Goal: Check status: Check status

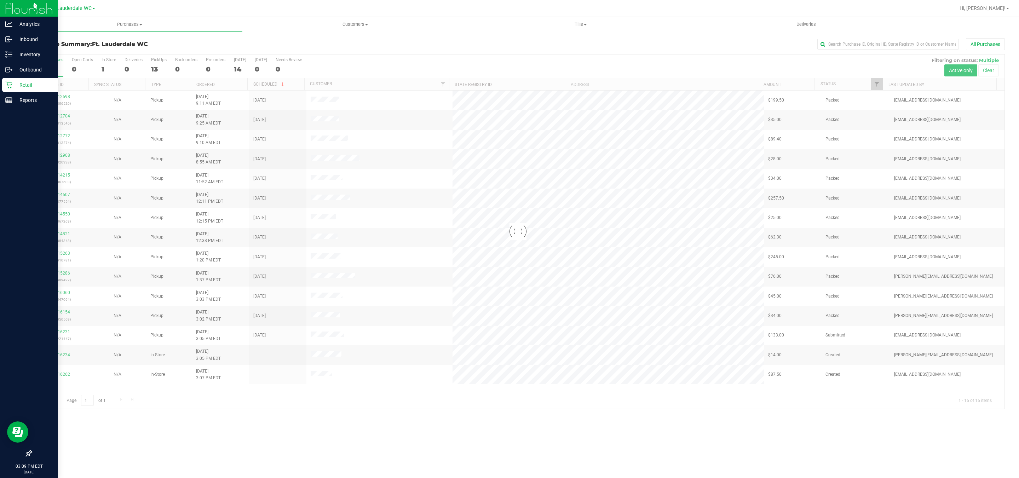
click at [8, 85] on icon at bounding box center [8, 84] width 7 height 7
click at [20, 51] on p "Inventory" at bounding box center [33, 54] width 42 height 8
click at [23, 50] on p "Inventory" at bounding box center [33, 54] width 42 height 8
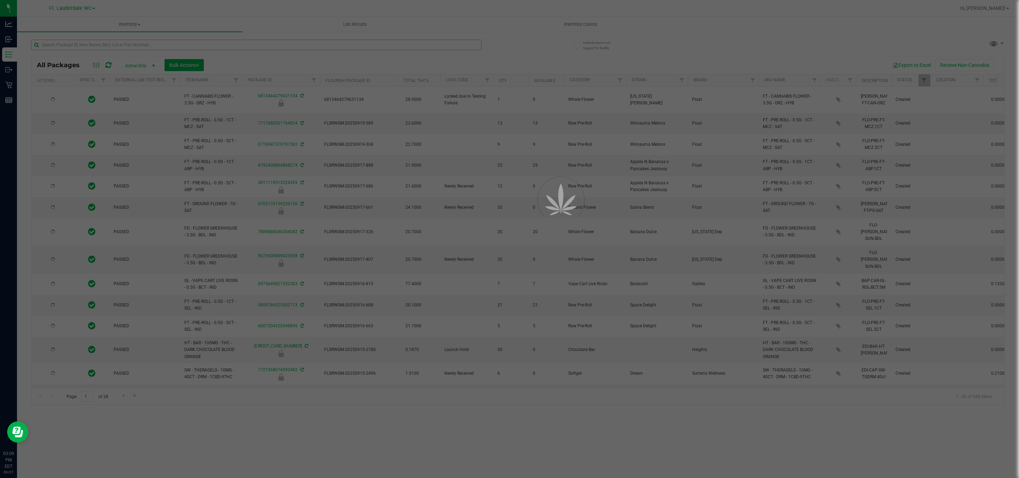
click at [203, 45] on div at bounding box center [509, 239] width 1019 height 478
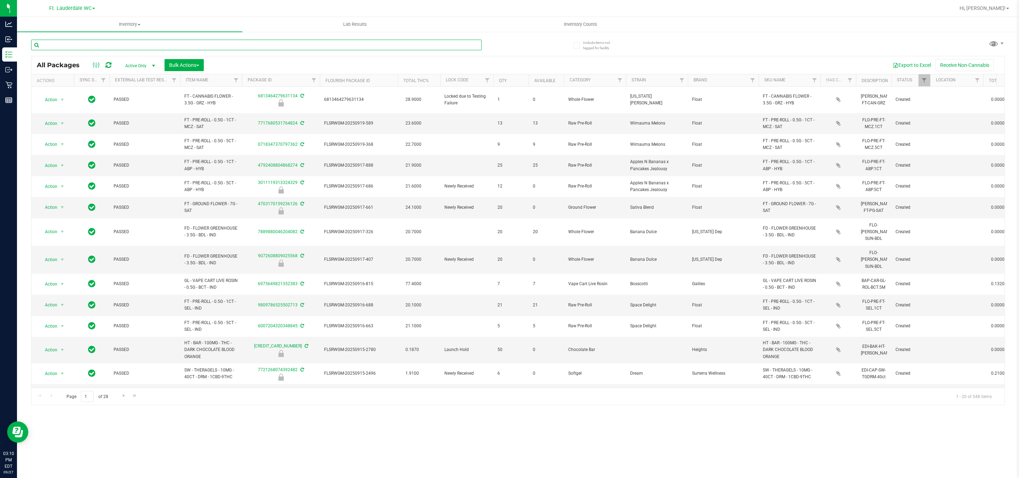
click at [203, 45] on input "text" at bounding box center [256, 45] width 450 height 11
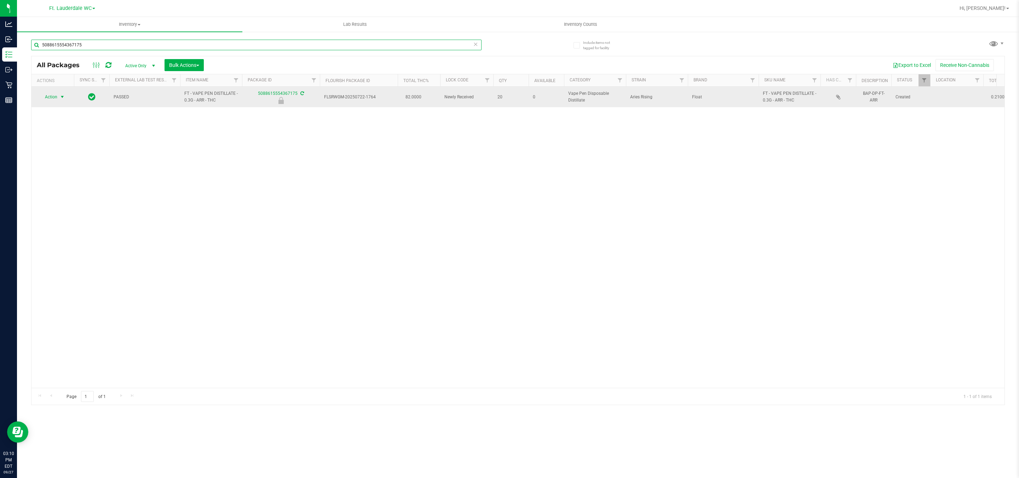
type input "5088615554367175"
click at [55, 97] on span "Action" at bounding box center [48, 97] width 19 height 10
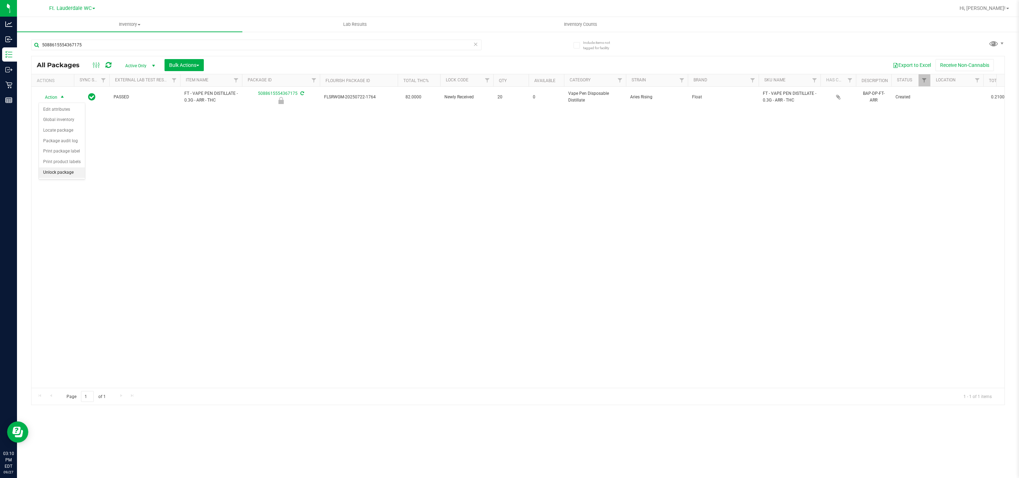
click at [73, 176] on li "Unlock package" at bounding box center [62, 172] width 46 height 11
click at [108, 41] on input "5088615554367175" at bounding box center [256, 45] width 450 height 11
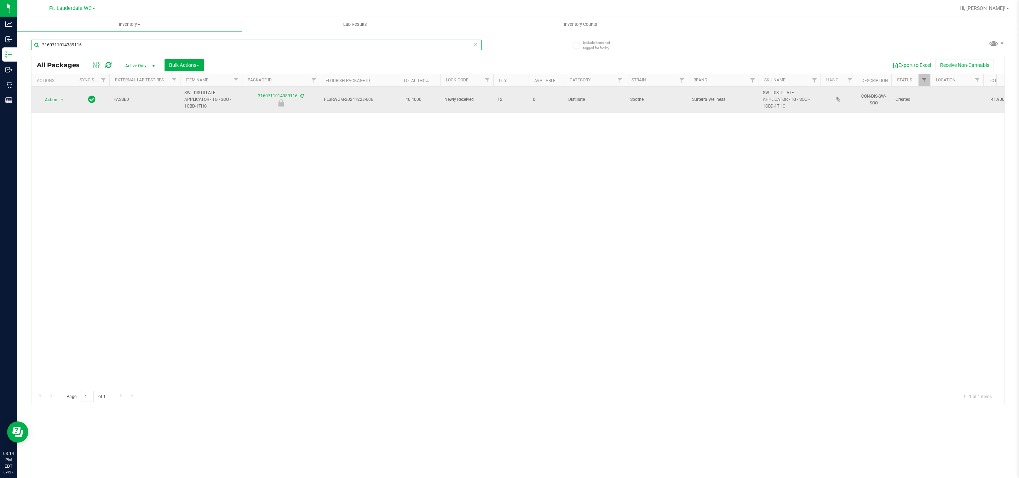
type input "3160711014389116"
click at [65, 104] on span "select" at bounding box center [62, 100] width 9 height 10
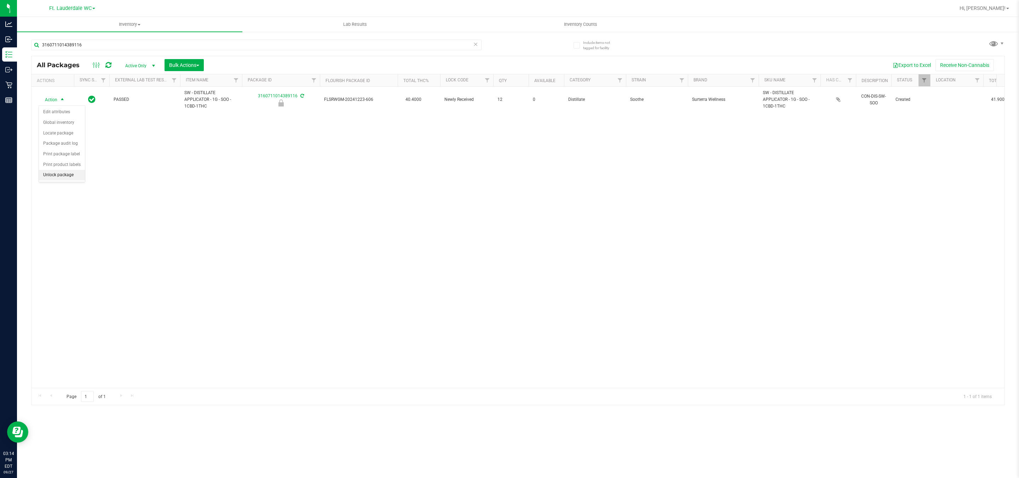
click at [65, 180] on li "Unlock package" at bounding box center [62, 175] width 46 height 11
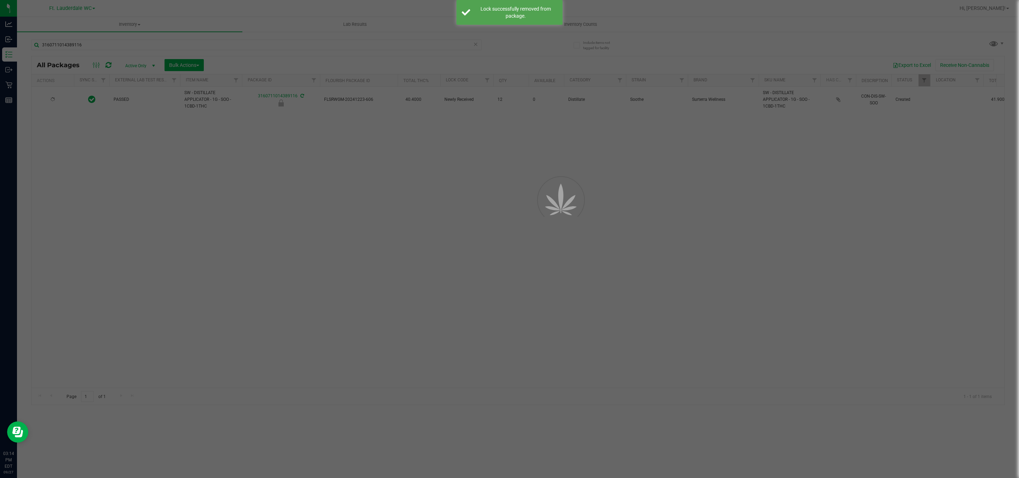
click at [298, 258] on div at bounding box center [509, 239] width 1019 height 478
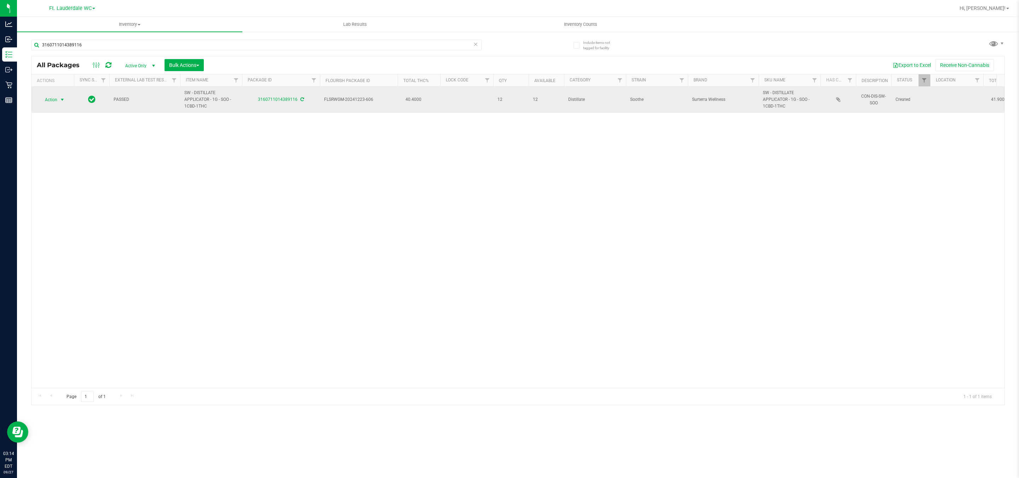
click at [56, 105] on span "Action" at bounding box center [48, 100] width 19 height 10
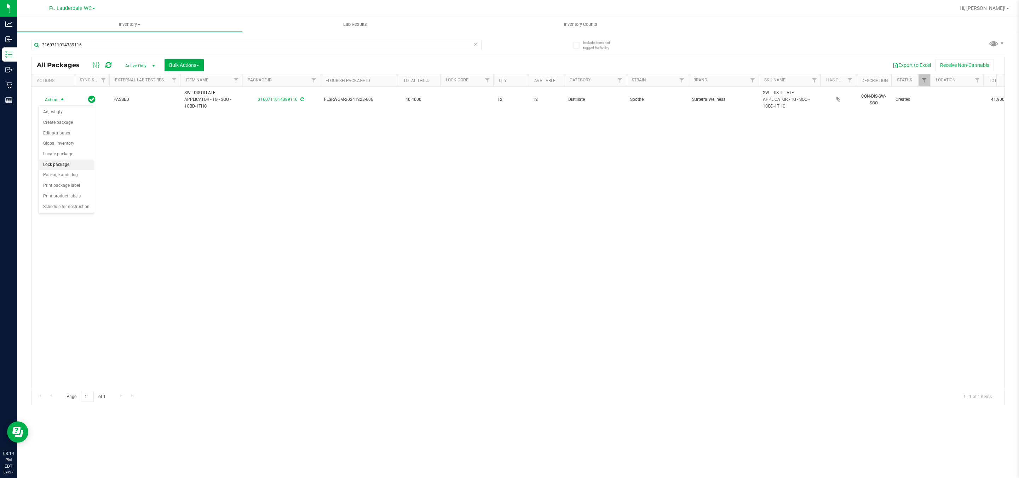
click at [63, 162] on li "Lock package" at bounding box center [66, 165] width 55 height 11
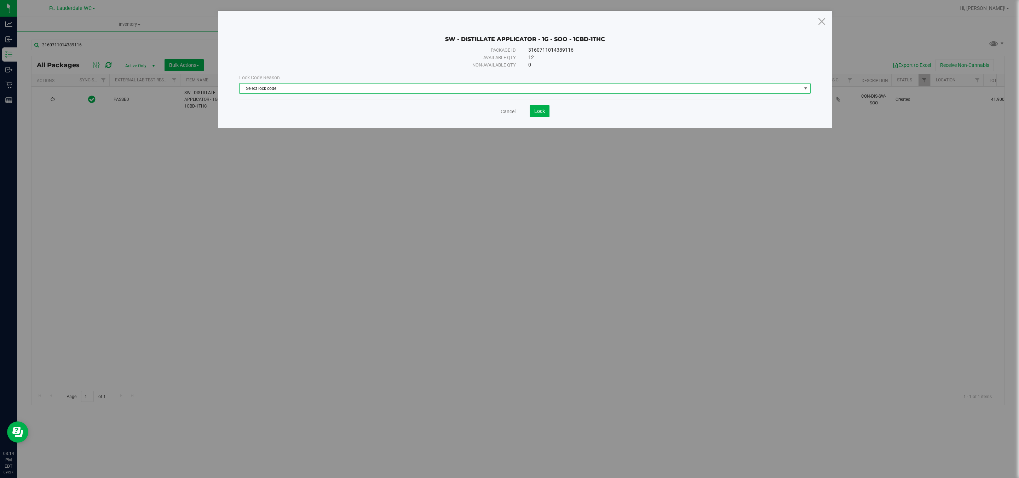
click at [498, 89] on span "Select lock code" at bounding box center [520, 88] width 562 height 10
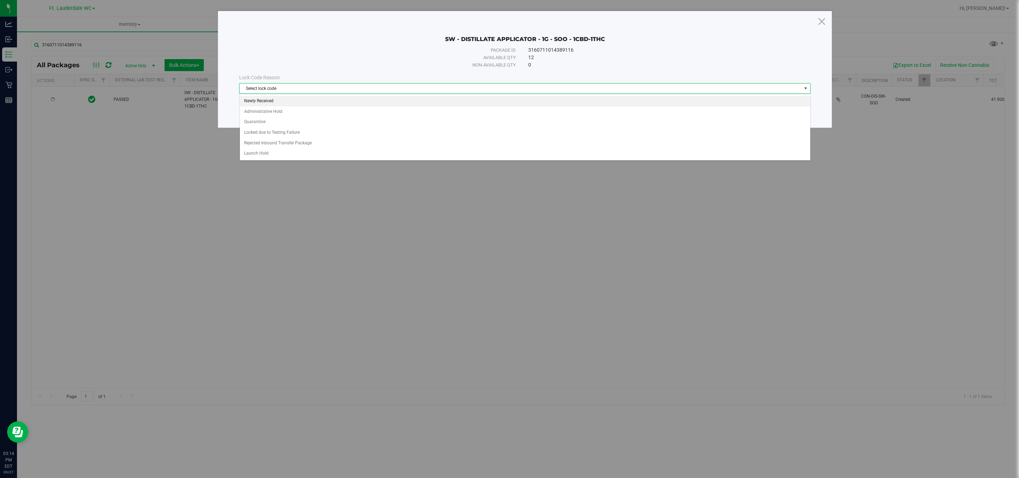
click at [383, 102] on li "Newly Received" at bounding box center [525, 101] width 570 height 11
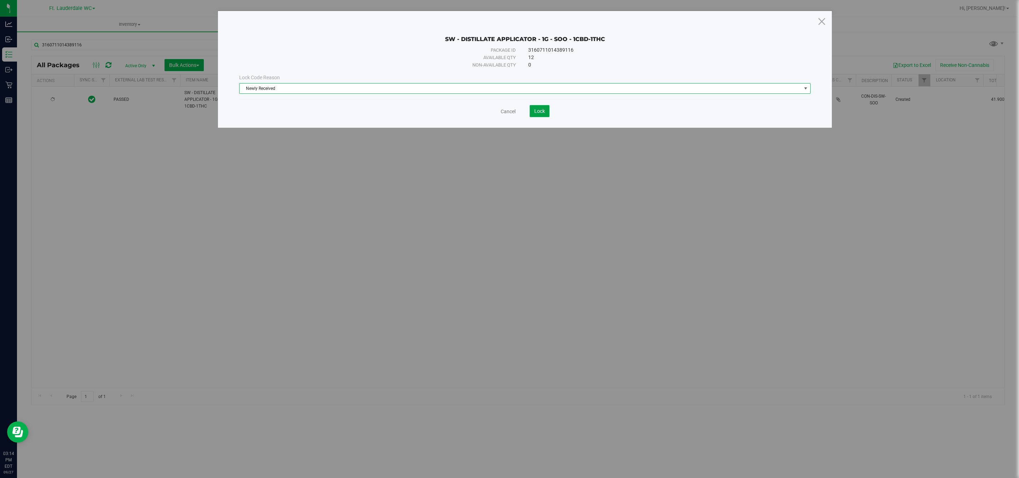
click at [543, 115] on button "Lock" at bounding box center [540, 111] width 20 height 12
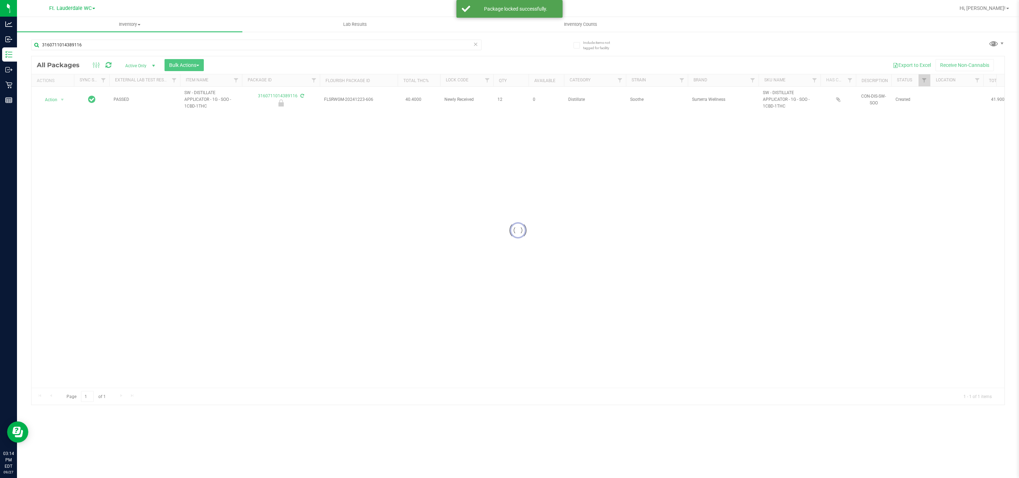
click at [550, 213] on div at bounding box center [517, 230] width 973 height 348
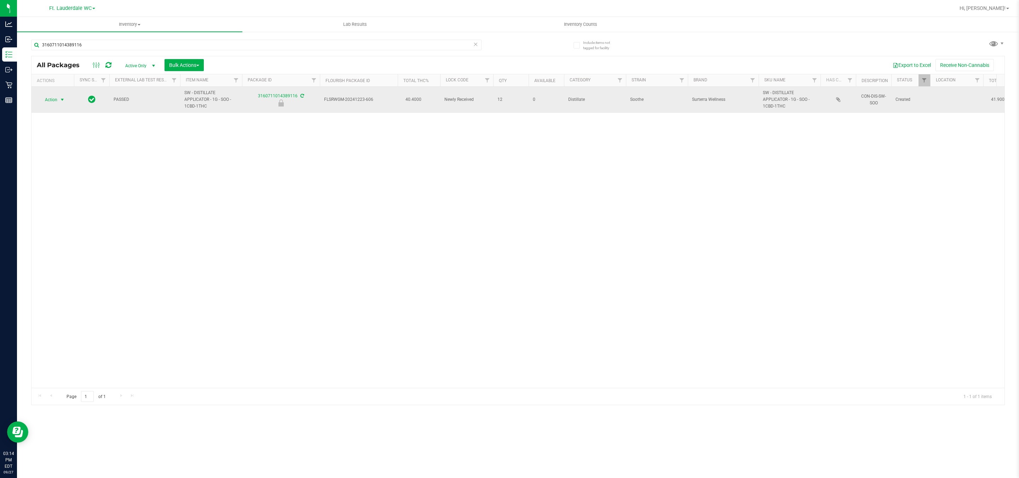
click at [60, 102] on span "select" at bounding box center [62, 100] width 6 height 6
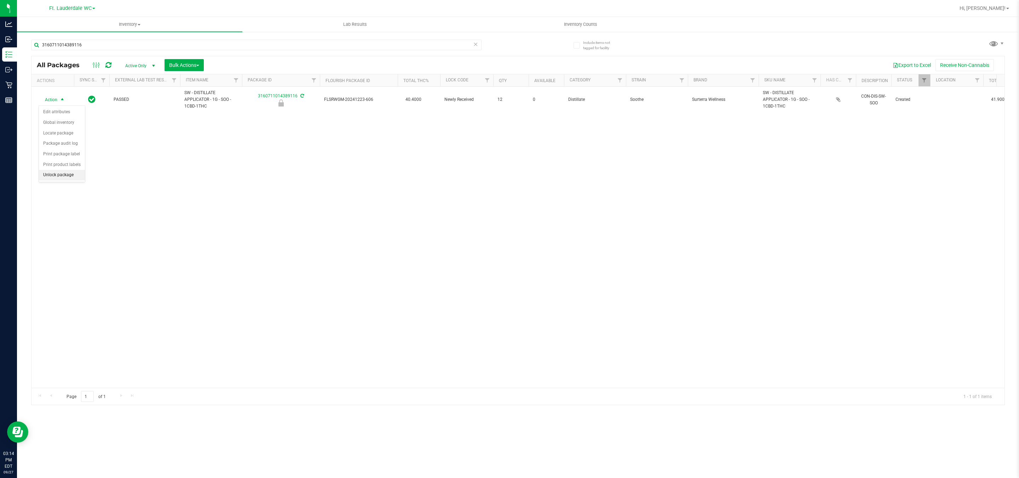
click at [66, 175] on li "Unlock package" at bounding box center [62, 175] width 46 height 11
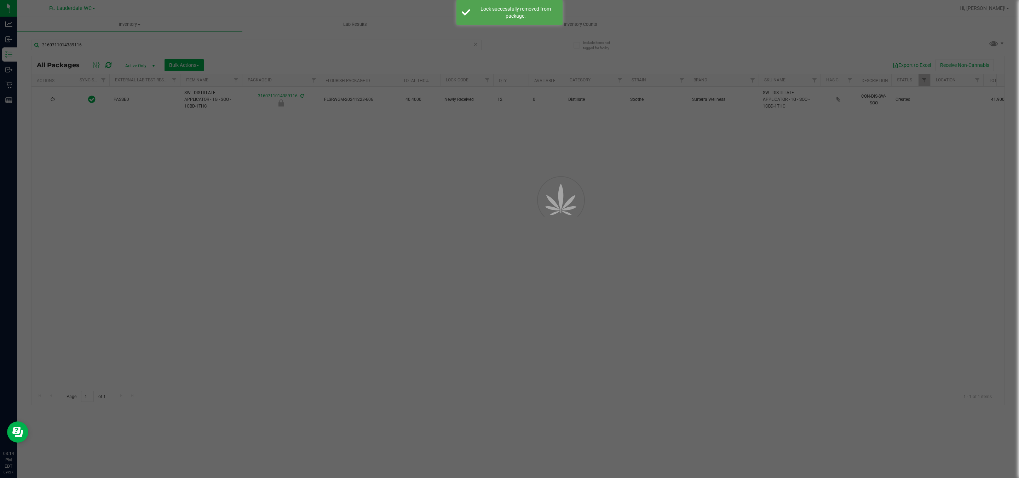
click at [171, 238] on div at bounding box center [509, 239] width 1019 height 478
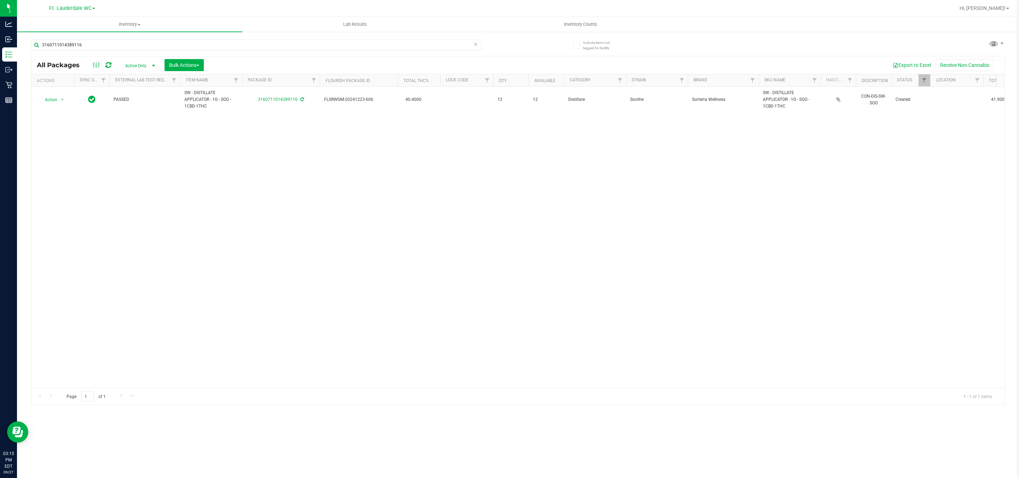
click at [67, 116] on div "Action Action Adjust qty Create package Edit attributes Global inventory Locate…" at bounding box center [517, 237] width 973 height 301
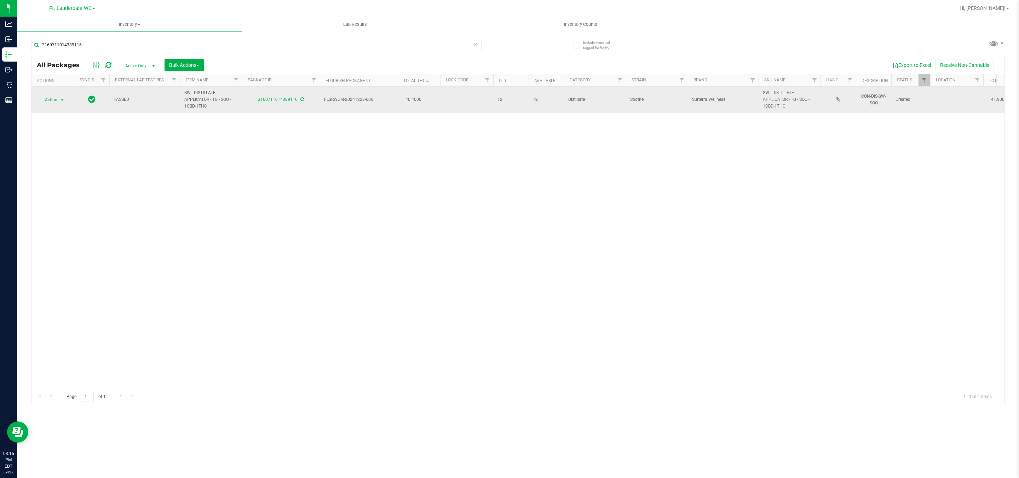
click at [66, 102] on span "select" at bounding box center [62, 100] width 9 height 10
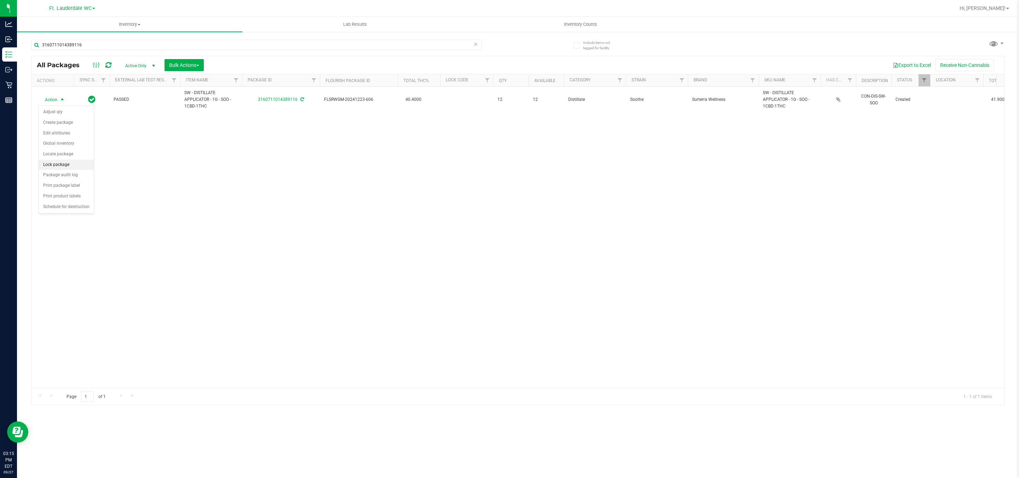
click at [61, 168] on li "Lock package" at bounding box center [66, 165] width 55 height 11
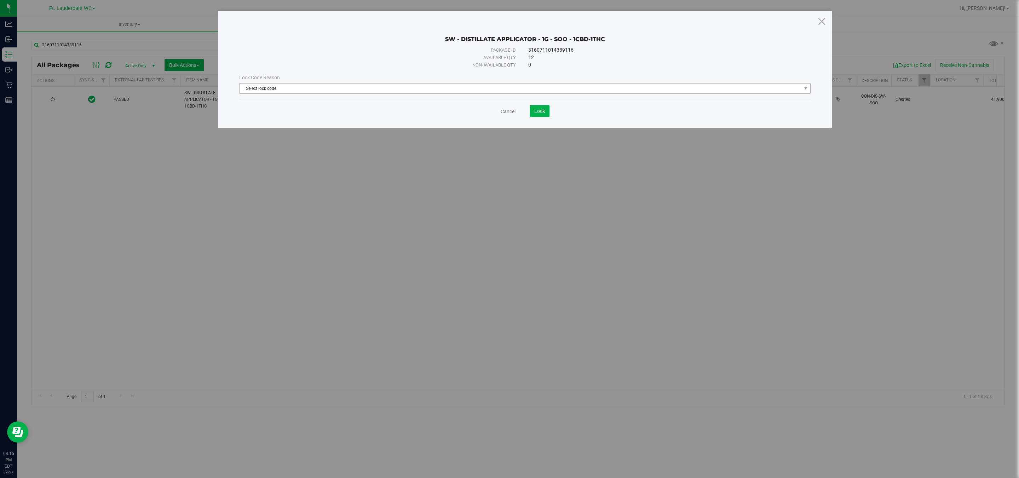
click at [489, 89] on span "Select lock code" at bounding box center [520, 88] width 562 height 10
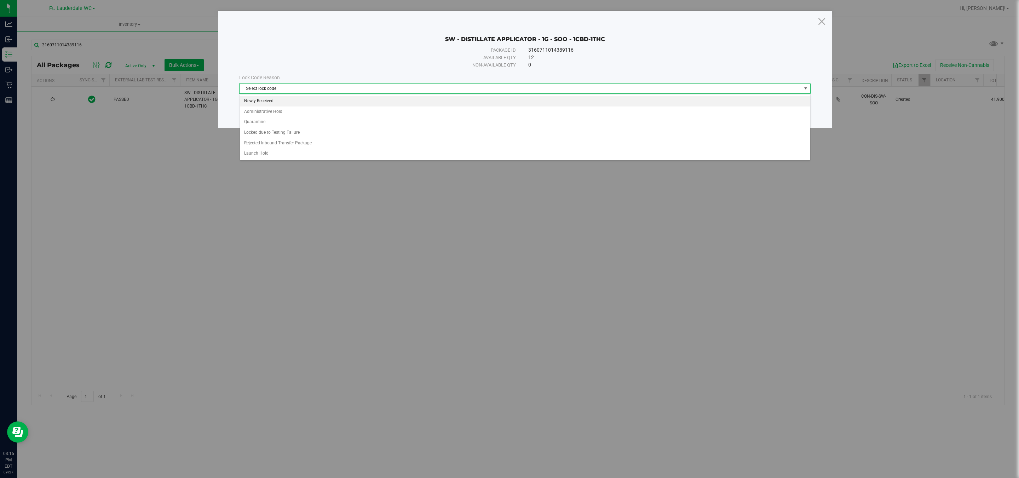
click at [423, 103] on li "Newly Received" at bounding box center [525, 101] width 570 height 11
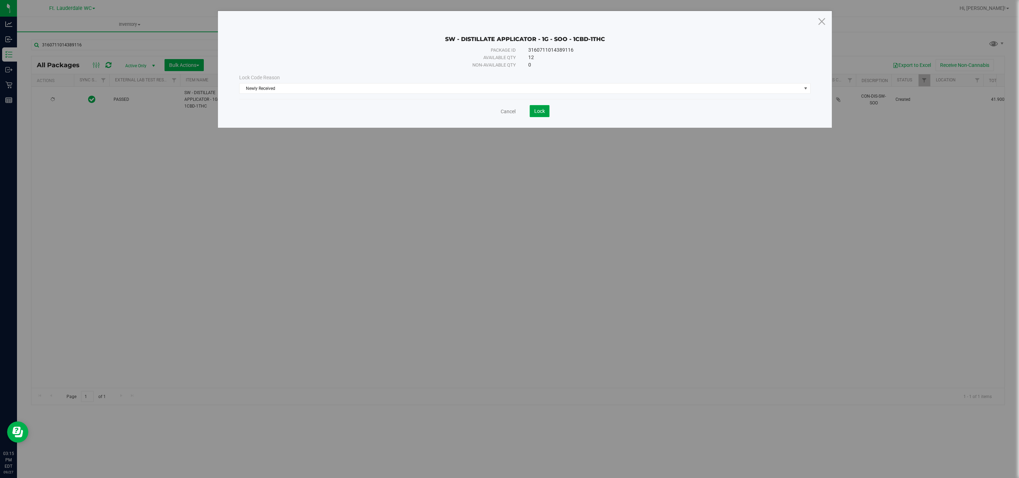
click at [543, 117] on button "Lock" at bounding box center [540, 111] width 20 height 12
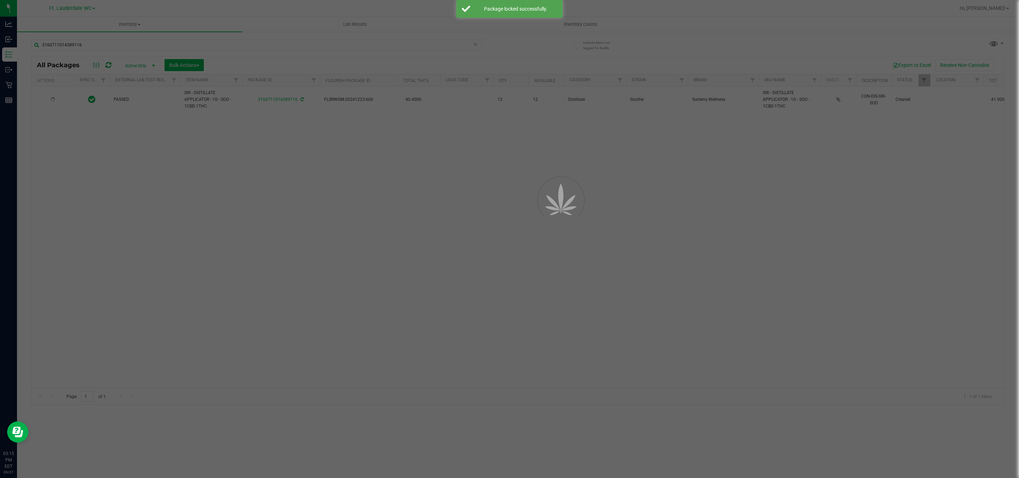
click at [559, 243] on div at bounding box center [509, 239] width 1019 height 478
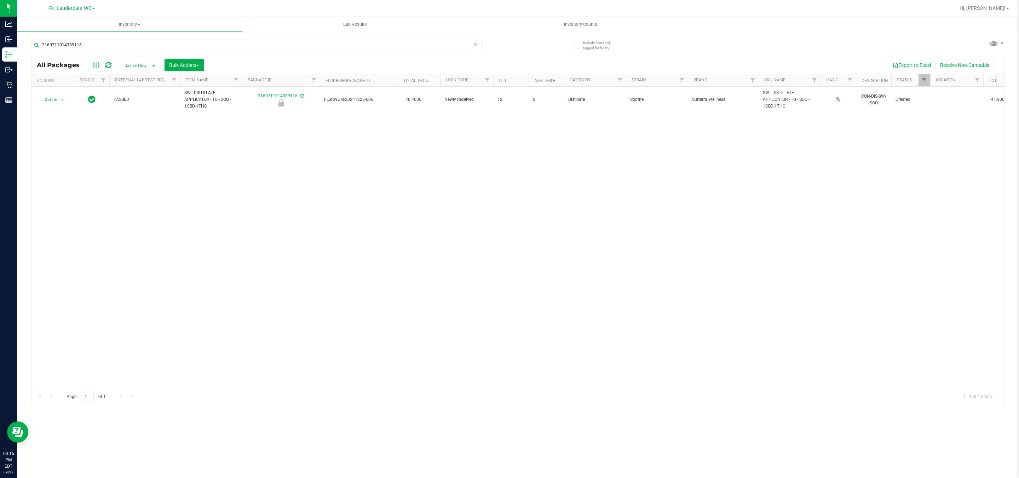
click at [303, 50] on div "3160711014389116" at bounding box center [256, 48] width 450 height 16
click at [303, 49] on input "3160711014389116" at bounding box center [256, 45] width 450 height 11
click at [303, 43] on input "3160711014389116" at bounding box center [256, 45] width 450 height 11
click at [302, 43] on input "3160711014389116" at bounding box center [256, 45] width 450 height 11
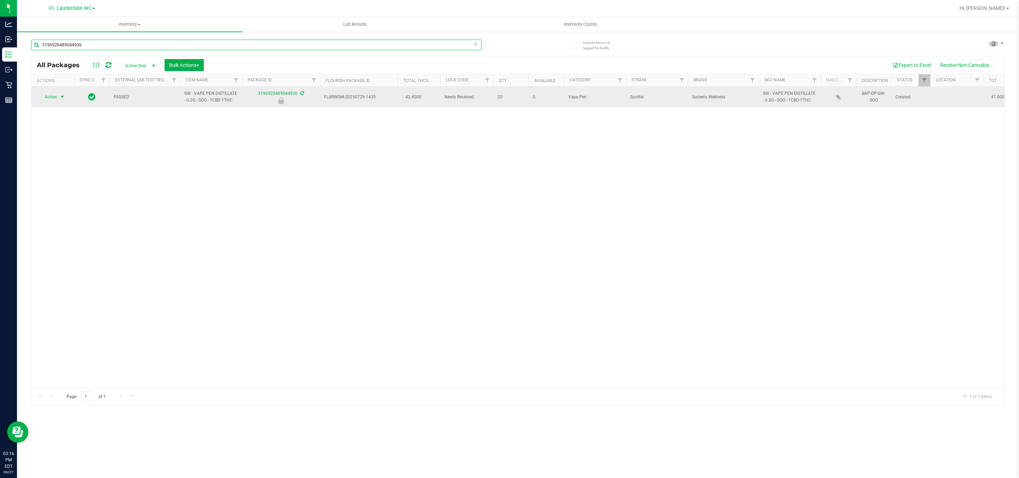
type input "3196920489044936"
click at [59, 98] on span "select" at bounding box center [62, 97] width 9 height 10
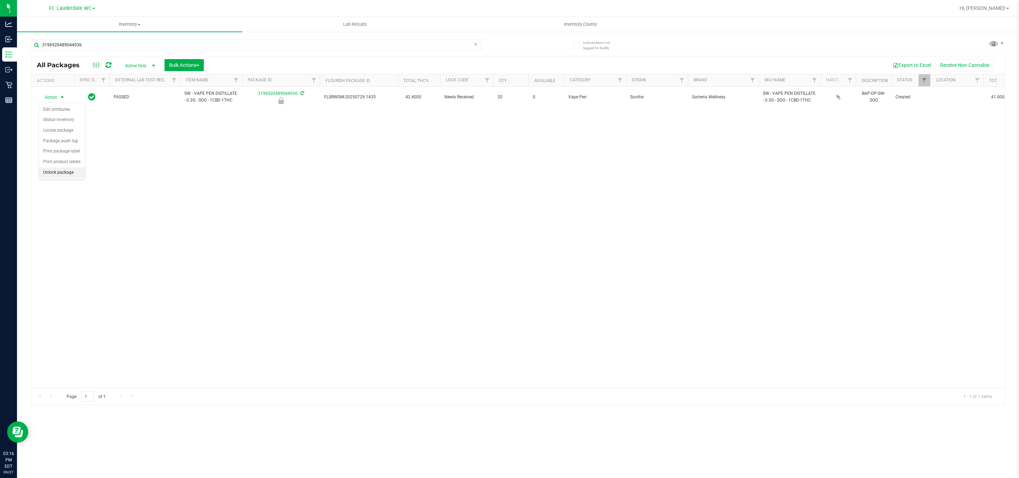
click at [67, 177] on li "Unlock package" at bounding box center [62, 172] width 46 height 11
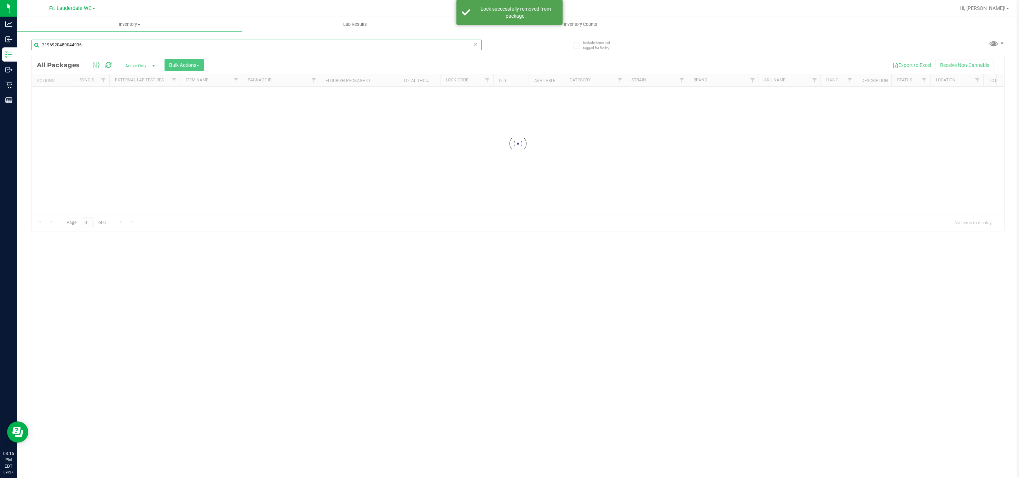
click at [167, 46] on input "3196920489044936" at bounding box center [256, 45] width 450 height 11
click at [167, 46] on div "Inventory All packages All inventory Waste log Create inventory Lab Results Inv…" at bounding box center [518, 247] width 1002 height 461
click at [167, 46] on input "3196920489044936" at bounding box center [256, 45] width 450 height 11
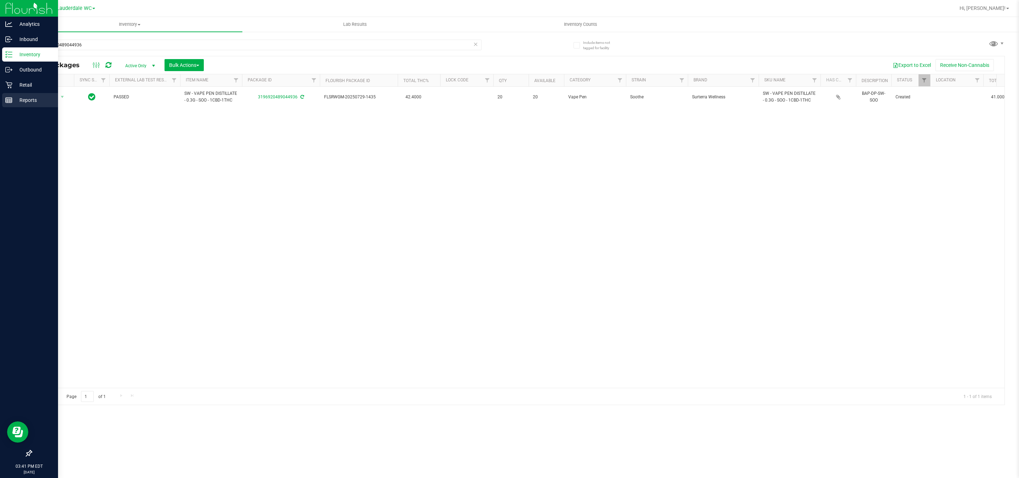
click at [8, 100] on icon at bounding box center [8, 100] width 7 height 7
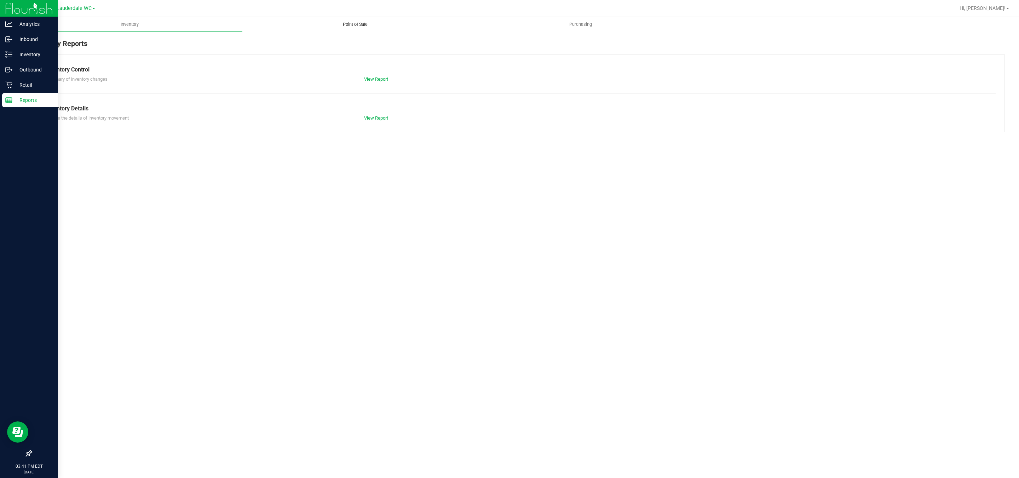
click at [335, 29] on uib-tab-heading "Point of Sale" at bounding box center [355, 24] width 225 height 14
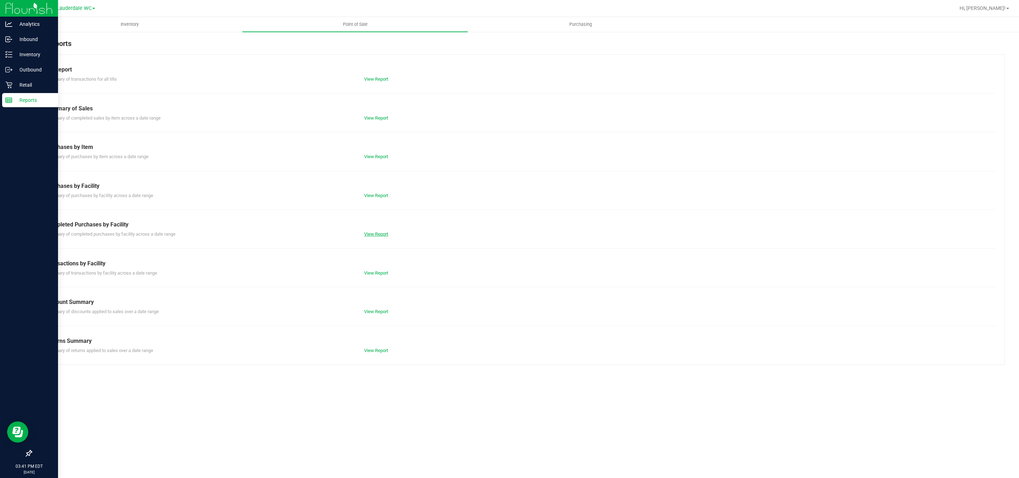
click at [384, 233] on link "View Report" at bounding box center [376, 233] width 24 height 5
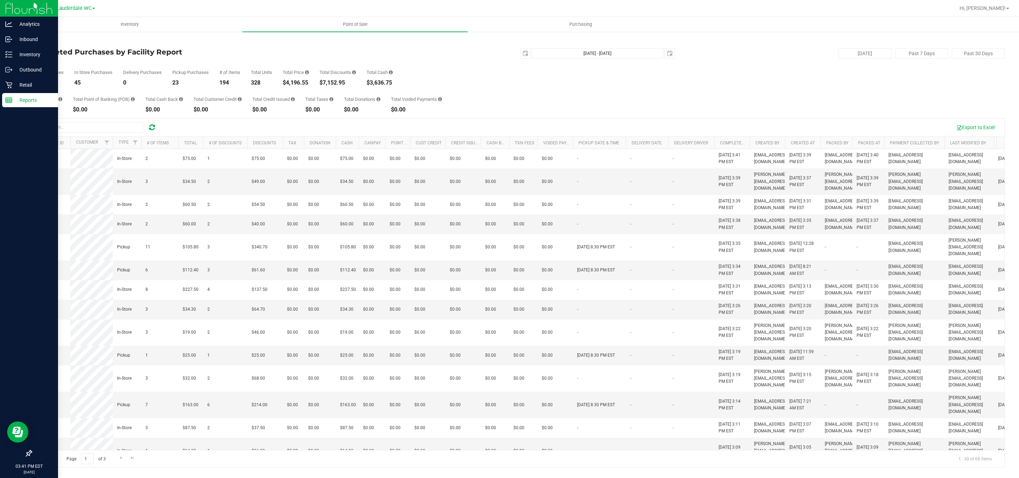
click at [480, 92] on div "Total CanPay $559.80 Total Point of Banking (POB) $0.00 Total Cash Back $0.00 T…" at bounding box center [518, 99] width 974 height 27
click at [393, 89] on div "Total CanPay $559.80 Total Point of Banking (POB) $0.00 Total Cash Back $0.00 T…" at bounding box center [518, 99] width 974 height 27
click at [264, 79] on div "Total Units 328" at bounding box center [261, 78] width 21 height 16
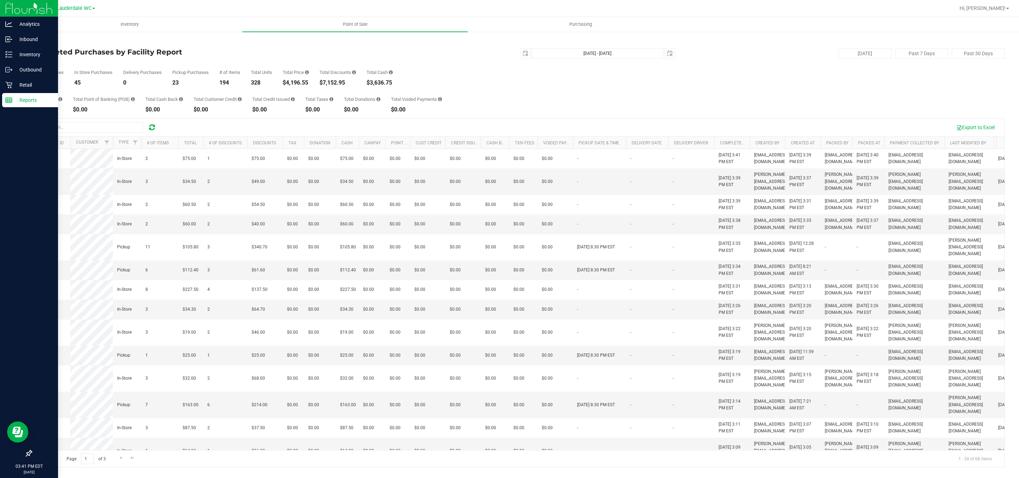
click at [264, 79] on div "Total Units 328" at bounding box center [261, 78] width 21 height 16
click at [289, 83] on div "$4,196.55" at bounding box center [296, 83] width 26 height 6
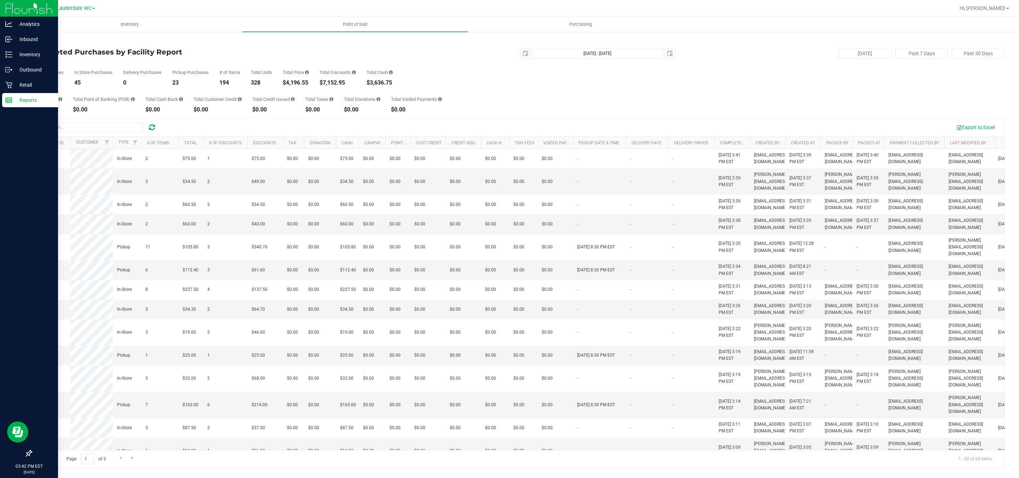
click at [23, 98] on p "Reports" at bounding box center [33, 100] width 42 height 8
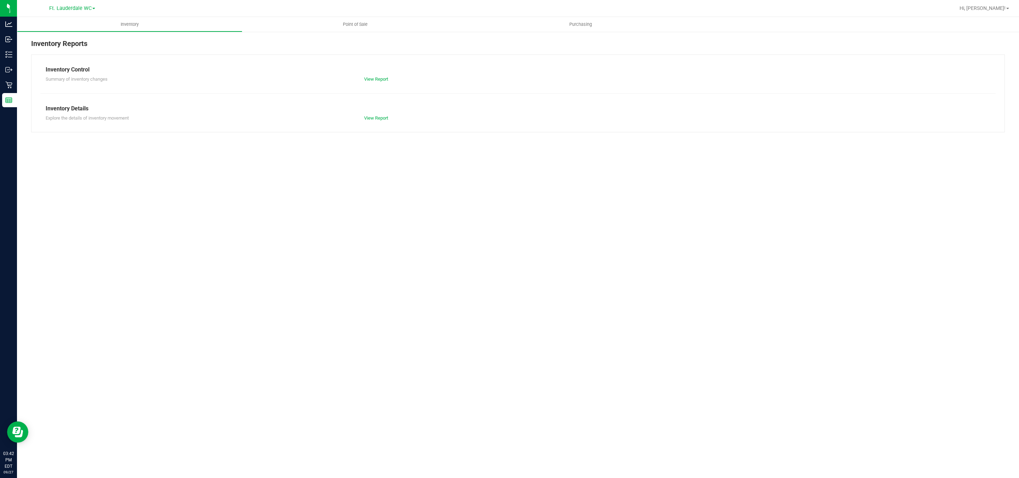
click at [374, 76] on div "View Report" at bounding box center [438, 79] width 159 height 7
